Goal: Information Seeking & Learning: Learn about a topic

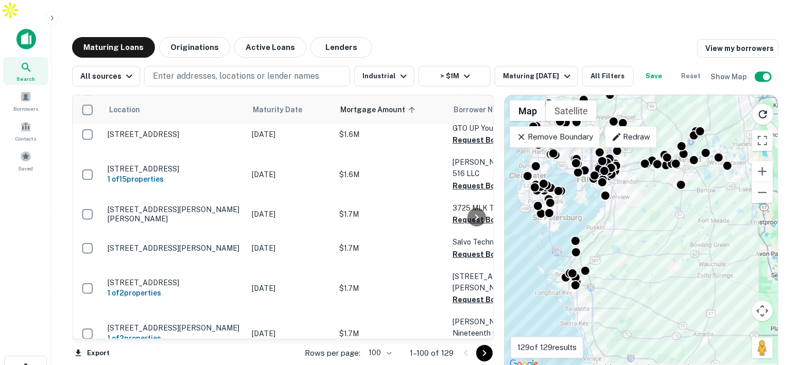
scroll to position [1900, 0]
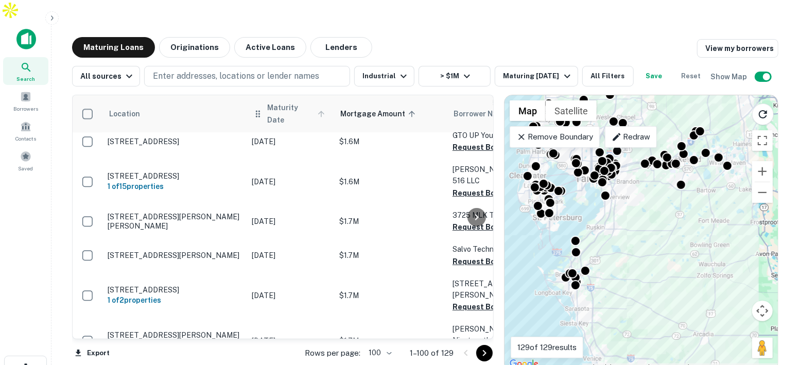
click at [322, 109] on icon at bounding box center [321, 113] width 9 height 9
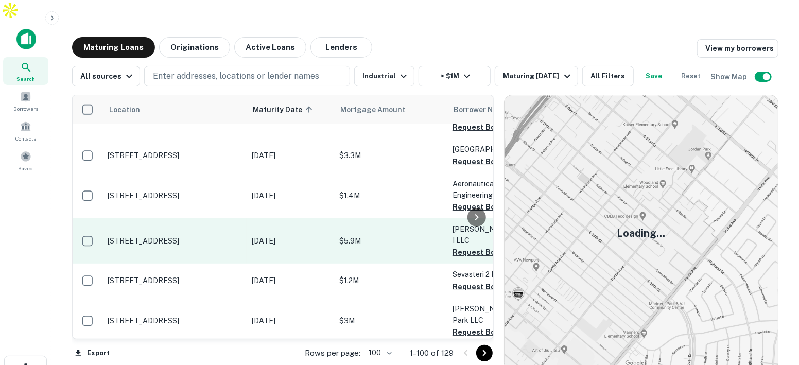
scroll to position [998, 0]
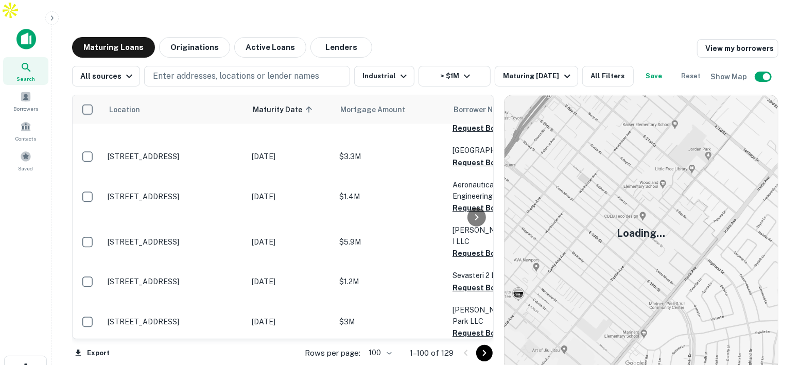
click at [539, 105] on img at bounding box center [641, 233] width 273 height 276
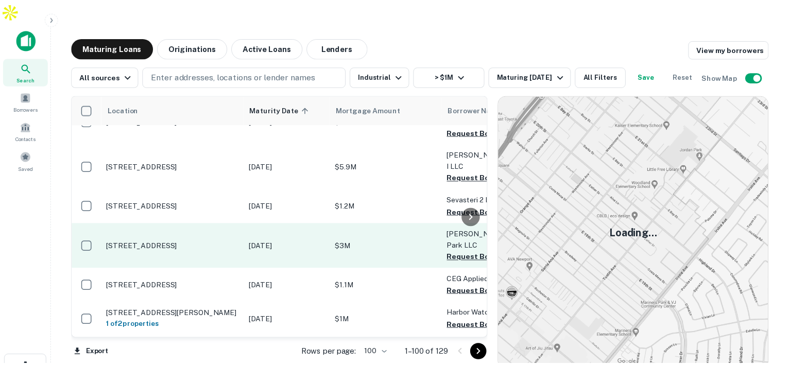
scroll to position [1078, 0]
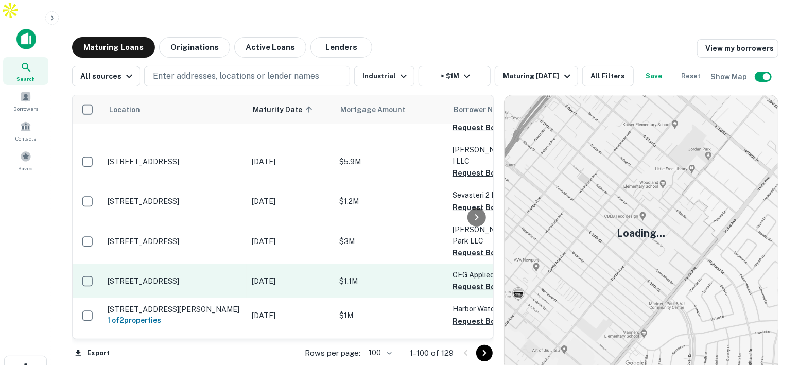
click at [441, 276] on p "$1.1M" at bounding box center [390, 281] width 103 height 11
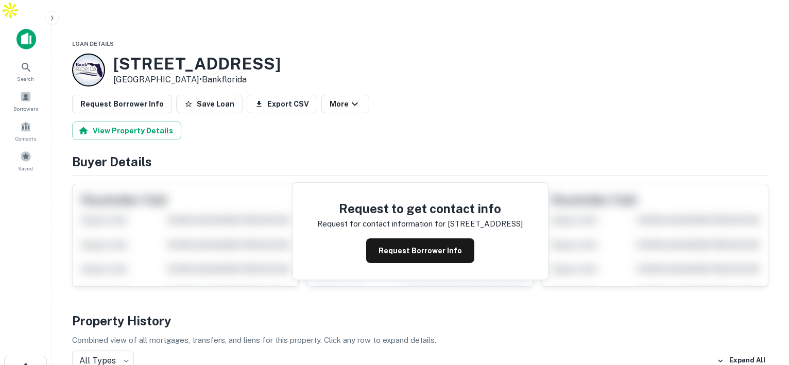
click at [28, 29] on img at bounding box center [26, 39] width 20 height 21
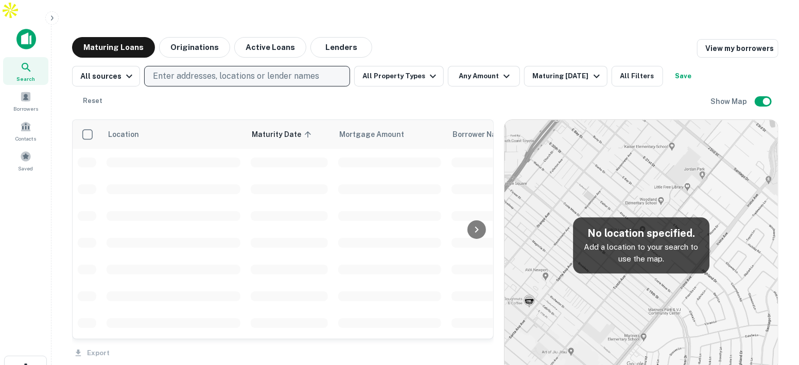
click at [178, 70] on p "Enter addresses, locations or lender names" at bounding box center [236, 76] width 166 height 12
type input "******"
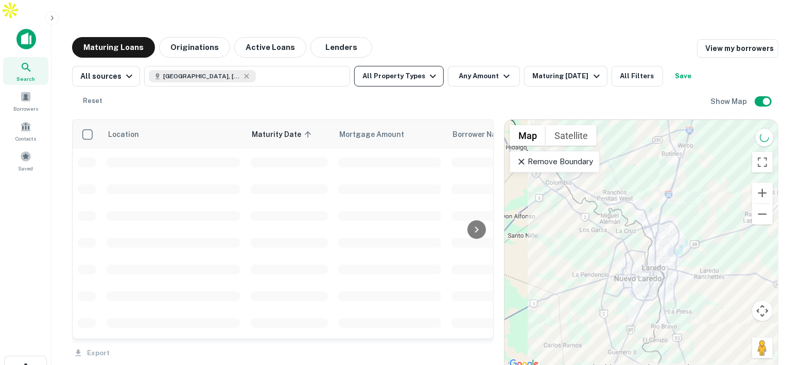
click at [393, 66] on button "All Property Types" at bounding box center [399, 76] width 90 height 21
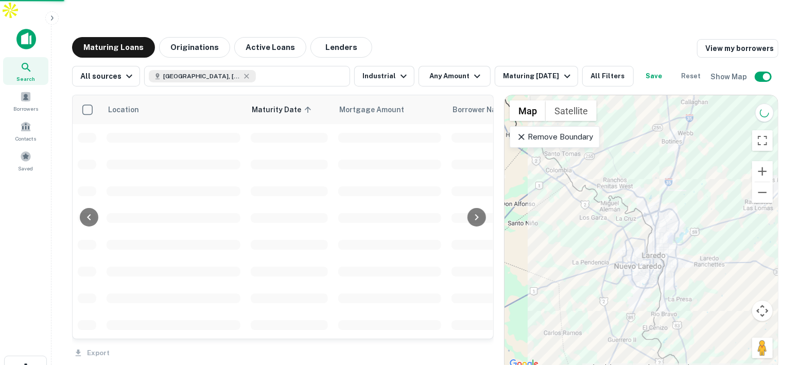
click at [436, 66] on button "Any Amount" at bounding box center [455, 76] width 72 height 21
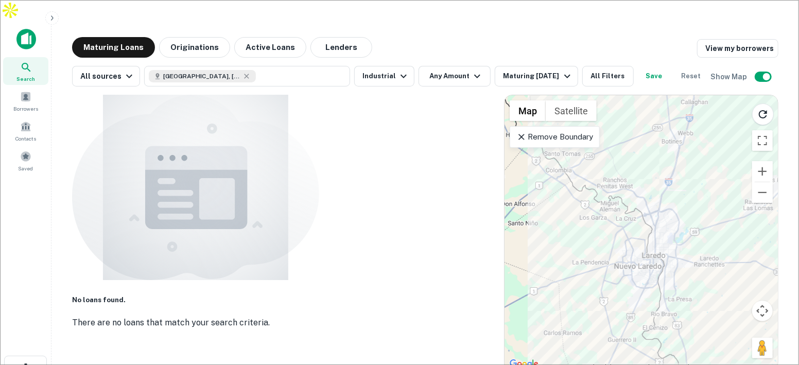
type input "*******"
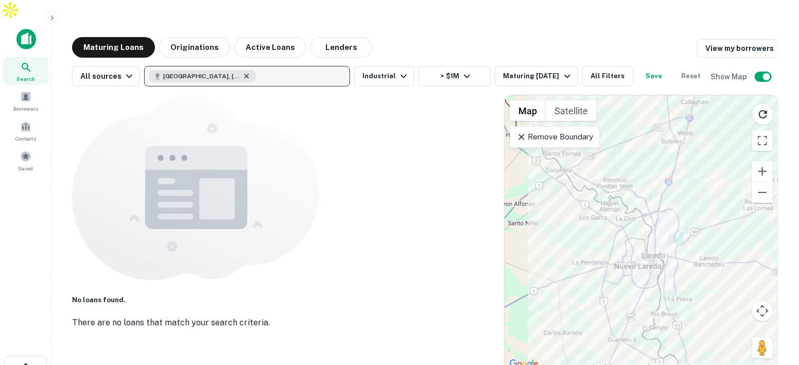
click at [243, 72] on icon "button" at bounding box center [247, 76] width 8 height 8
click at [401, 167] on div "No loans found. There are no loans that match your search criteria." at bounding box center [283, 216] width 422 height 243
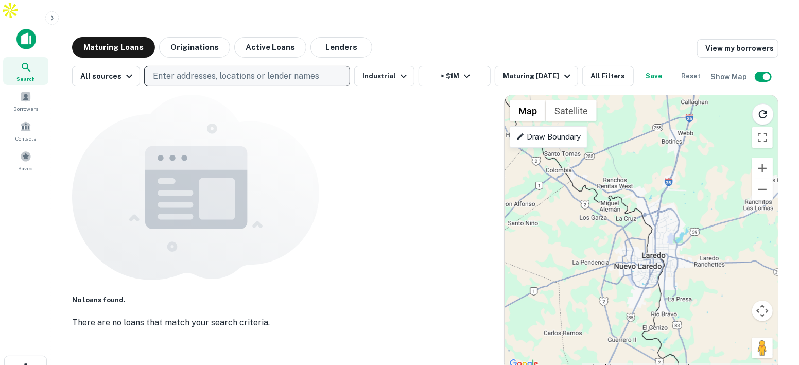
click at [35, 29] on img at bounding box center [26, 39] width 20 height 21
